Goal: Task Accomplishment & Management: Use online tool/utility

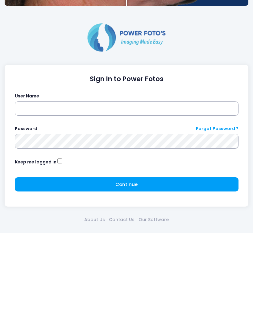
scroll to position [254, 0]
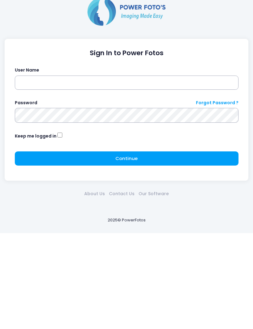
click at [131, 172] on input "text" at bounding box center [127, 179] width 224 height 14
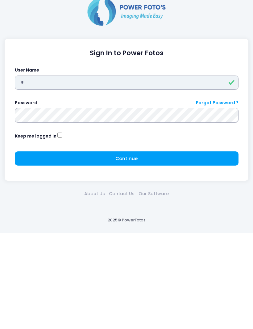
type input "****"
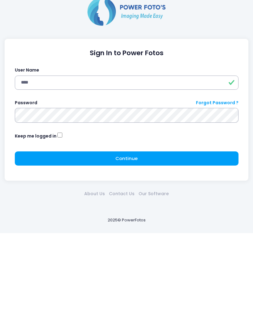
scroll to position [183, 0]
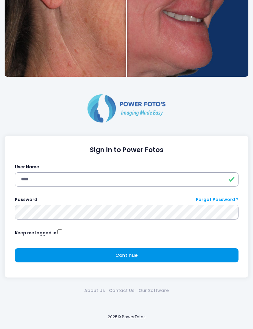
click at [139, 254] on button "Continue Please wait..." at bounding box center [127, 256] width 224 height 14
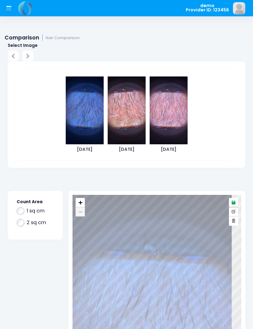
scroll to position [2, 0]
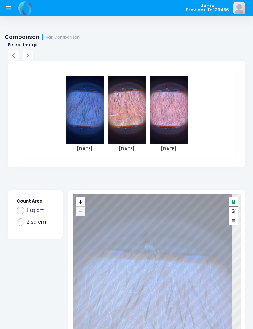
click at [130, 111] on img at bounding box center [127, 110] width 38 height 68
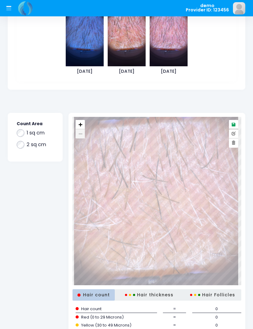
scroll to position [87, 0]
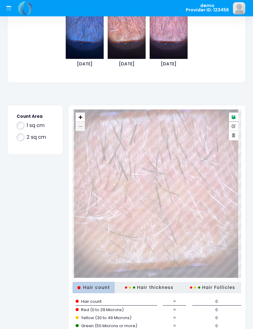
click at [92, 287] on span "Hair count" at bounding box center [94, 287] width 32 height 5
click at [155, 286] on div "Hair thickness" at bounding box center [150, 287] width 56 height 11
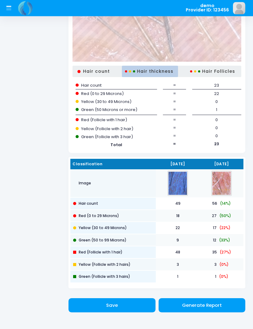
scroll to position [303, 0]
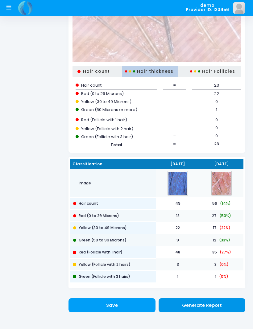
click at [204, 304] on span "Generate Report" at bounding box center [202, 306] width 40 height 6
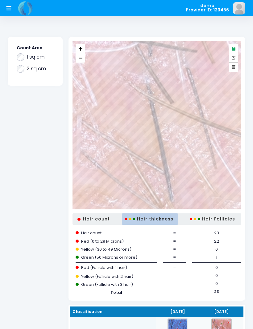
scroll to position [151, 0]
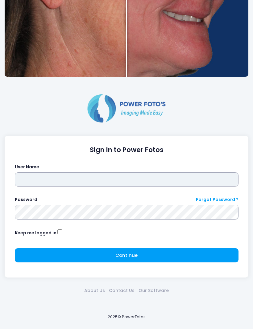
scroll to position [183, 0]
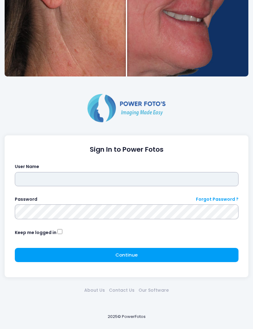
click at [146, 175] on input "text" at bounding box center [127, 180] width 224 height 14
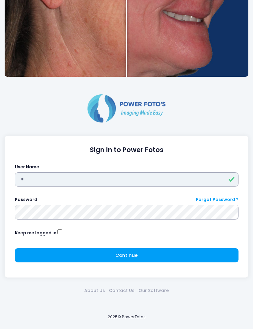
type input "****"
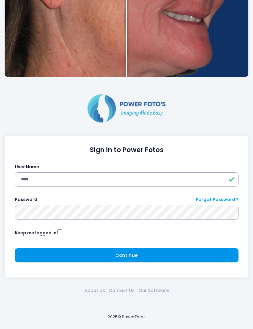
click at [150, 257] on button "Continue Please wait..." at bounding box center [127, 256] width 224 height 14
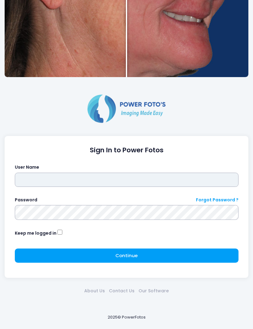
scroll to position [183, 0]
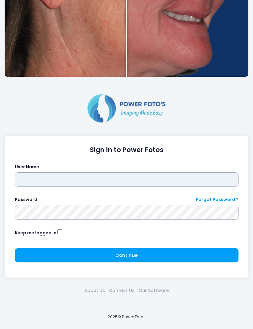
click at [106, 181] on input "text" at bounding box center [127, 180] width 224 height 14
type input "****"
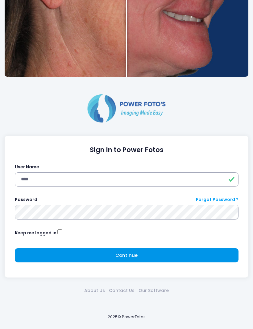
click at [157, 257] on button "Continue Please wait..." at bounding box center [127, 256] width 224 height 14
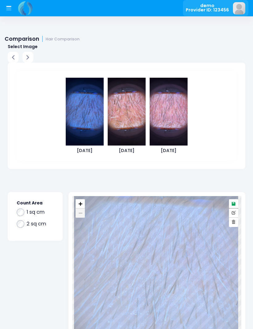
click at [241, 8] on img at bounding box center [239, 8] width 12 height 12
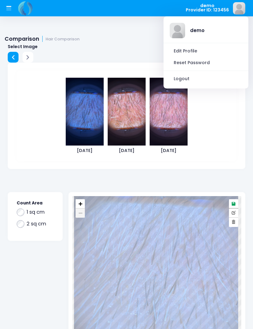
click at [16, 55] on icon at bounding box center [13, 57] width 8 height 8
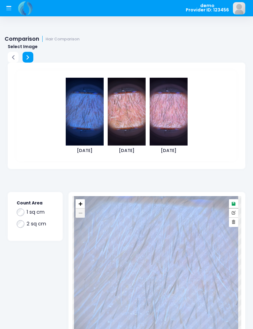
click at [29, 57] on icon at bounding box center [28, 57] width 2 height 4
click at [28, 61] on button at bounding box center [28, 57] width 11 height 11
click at [30, 58] on icon at bounding box center [28, 57] width 8 height 8
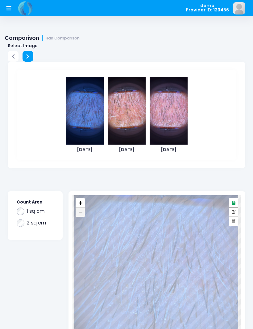
scroll to position [3, 0]
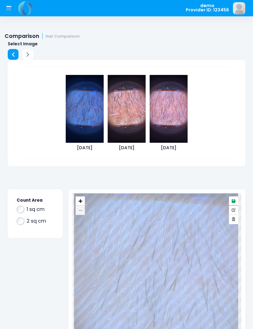
click at [14, 54] on icon at bounding box center [13, 55] width 8 height 8
click at [9, 9] on icon at bounding box center [9, 8] width 6 height 6
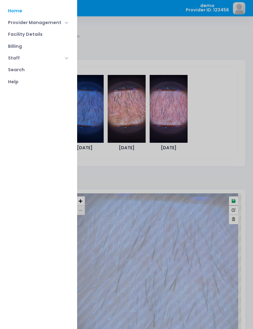
click at [25, 10] on link "Home" at bounding box center [38, 11] width 68 height 12
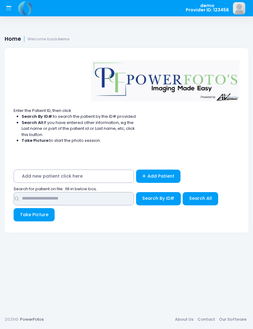
click at [89, 199] on input "text" at bounding box center [74, 198] width 120 height 13
type input "****"
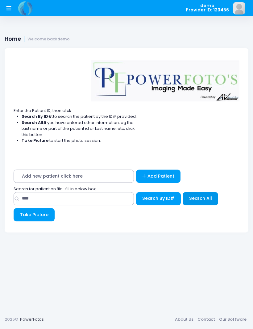
click at [199, 201] on span "Search All" at bounding box center [200, 198] width 23 height 6
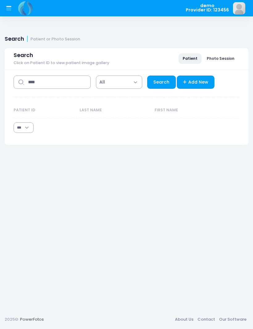
select select "***"
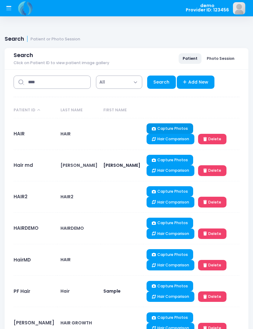
click at [147, 130] on link "Capture Photos" at bounding box center [170, 129] width 47 height 10
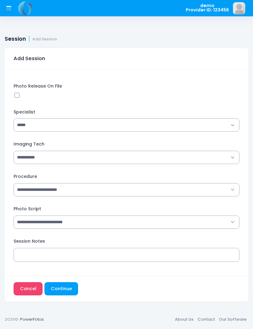
select select "**********"
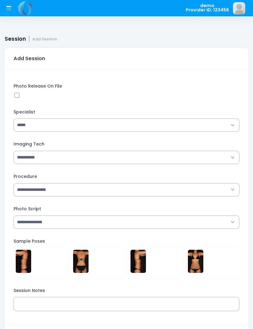
select select "**********"
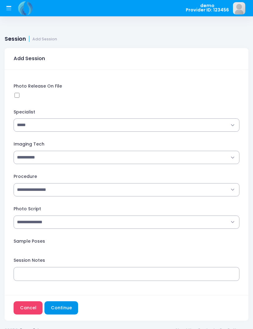
click at [60, 306] on button "Continue" at bounding box center [61, 308] width 34 height 13
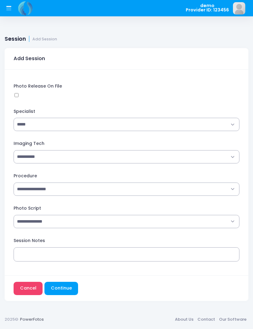
select select "**********"
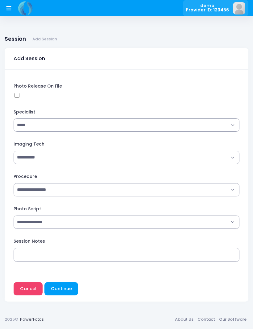
click at [242, 9] on img at bounding box center [239, 8] width 12 height 12
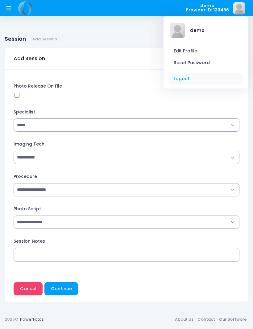
click at [187, 79] on link "Logout" at bounding box center [206, 79] width 75 height 12
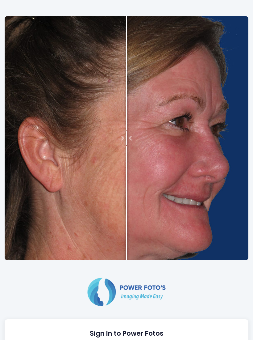
scroll to position [25, 0]
